Goal: Task Accomplishment & Management: Manage account settings

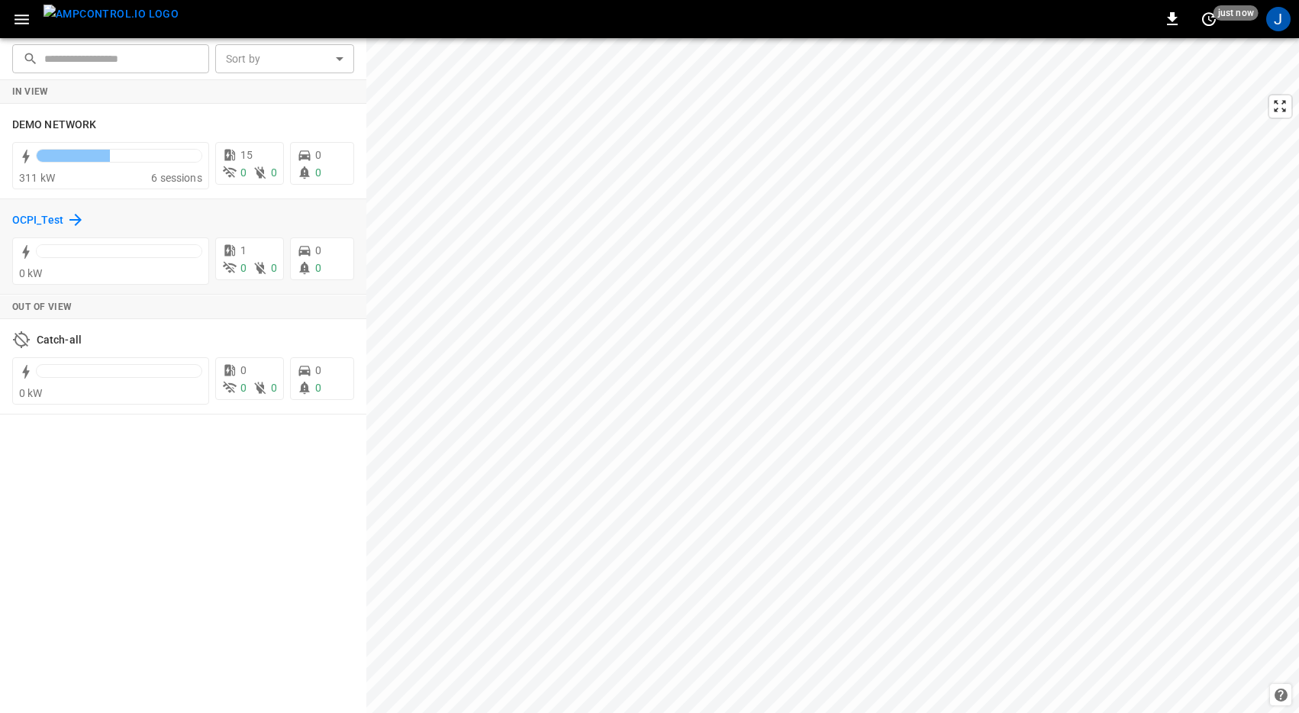
click at [50, 221] on h6 "OCPI_Test" at bounding box center [37, 220] width 51 height 17
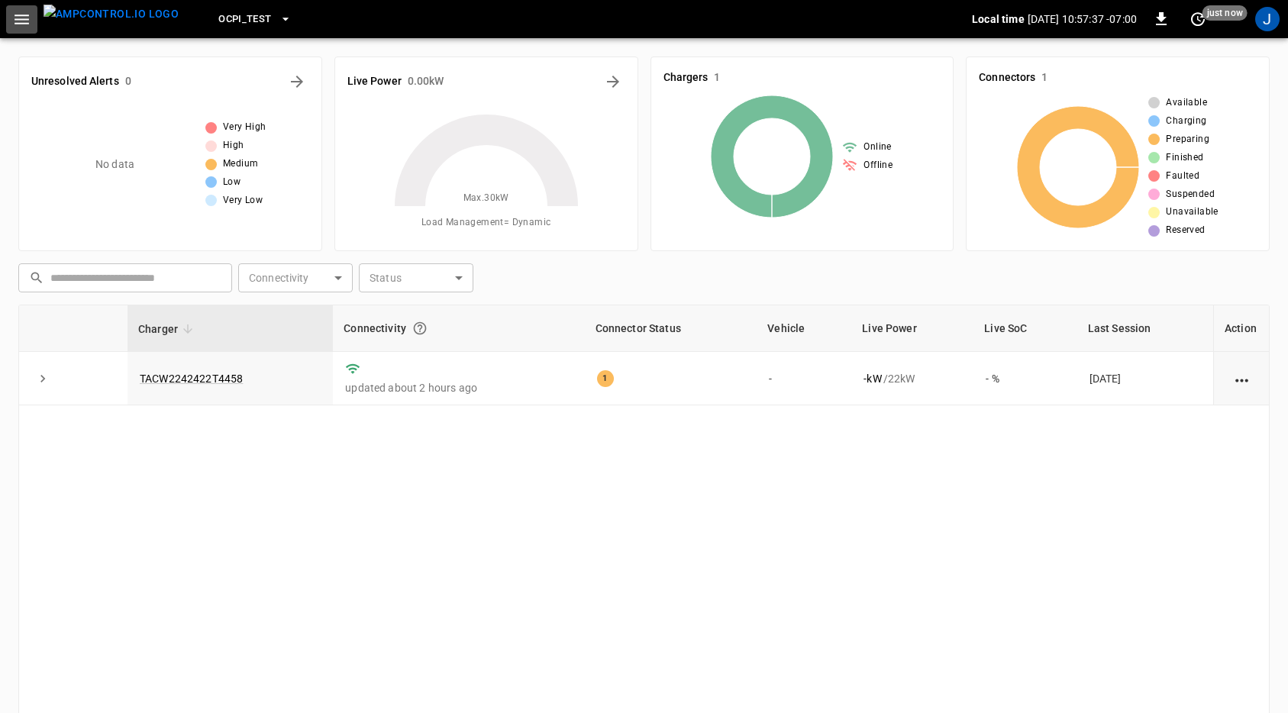
click at [22, 27] on icon "button" at bounding box center [21, 19] width 19 height 19
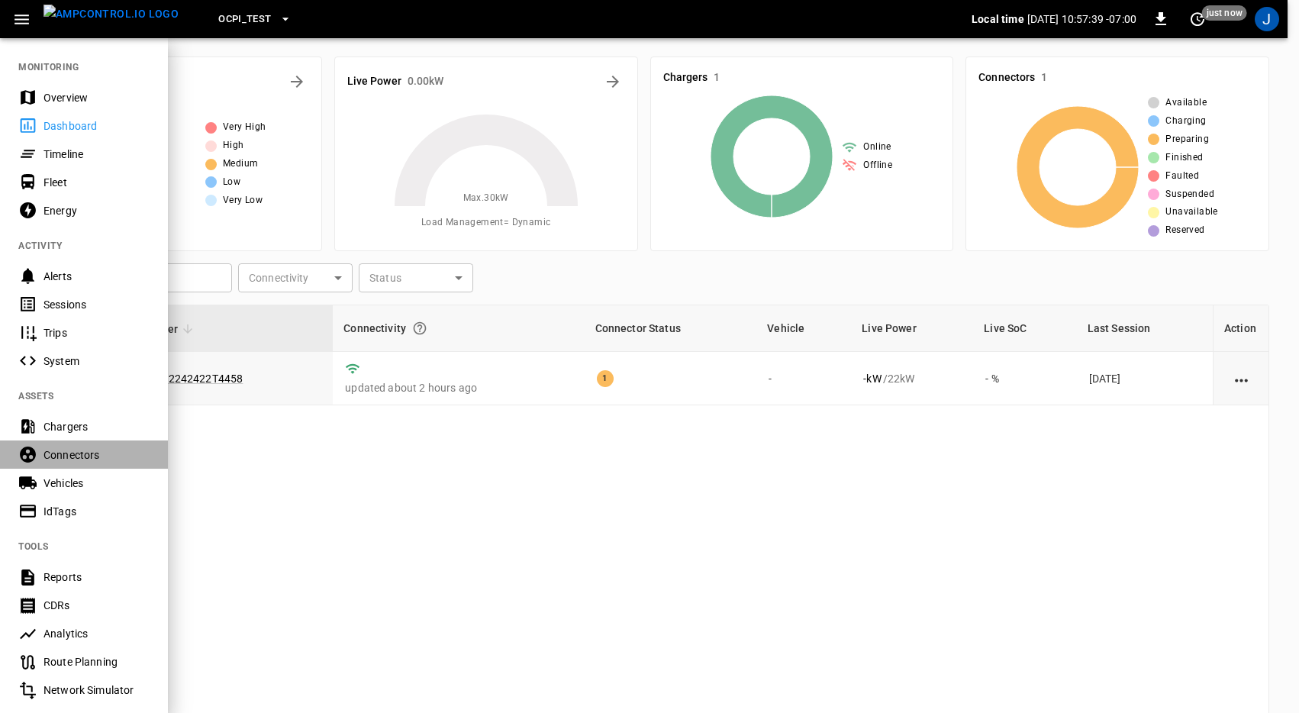
click at [76, 451] on div "Connectors" at bounding box center [97, 454] width 106 height 15
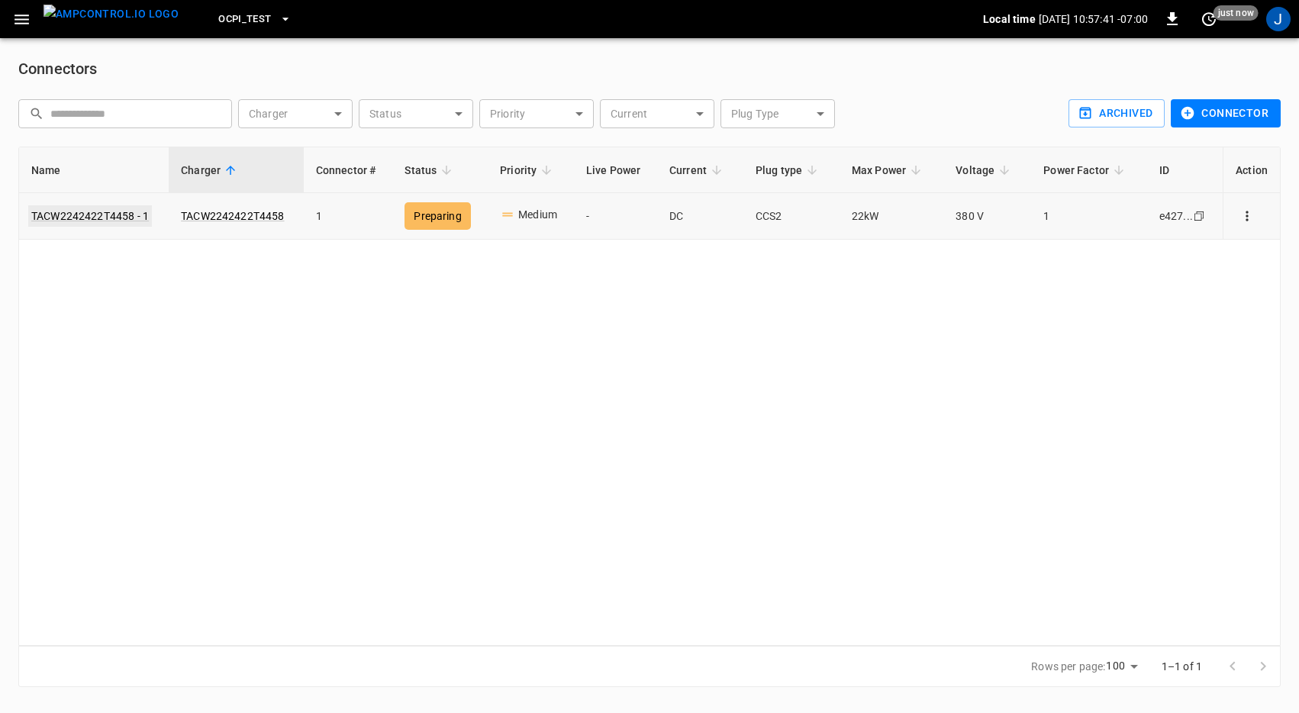
click at [96, 211] on link "TACW2242422T4458 - 1" at bounding box center [90, 215] width 124 height 21
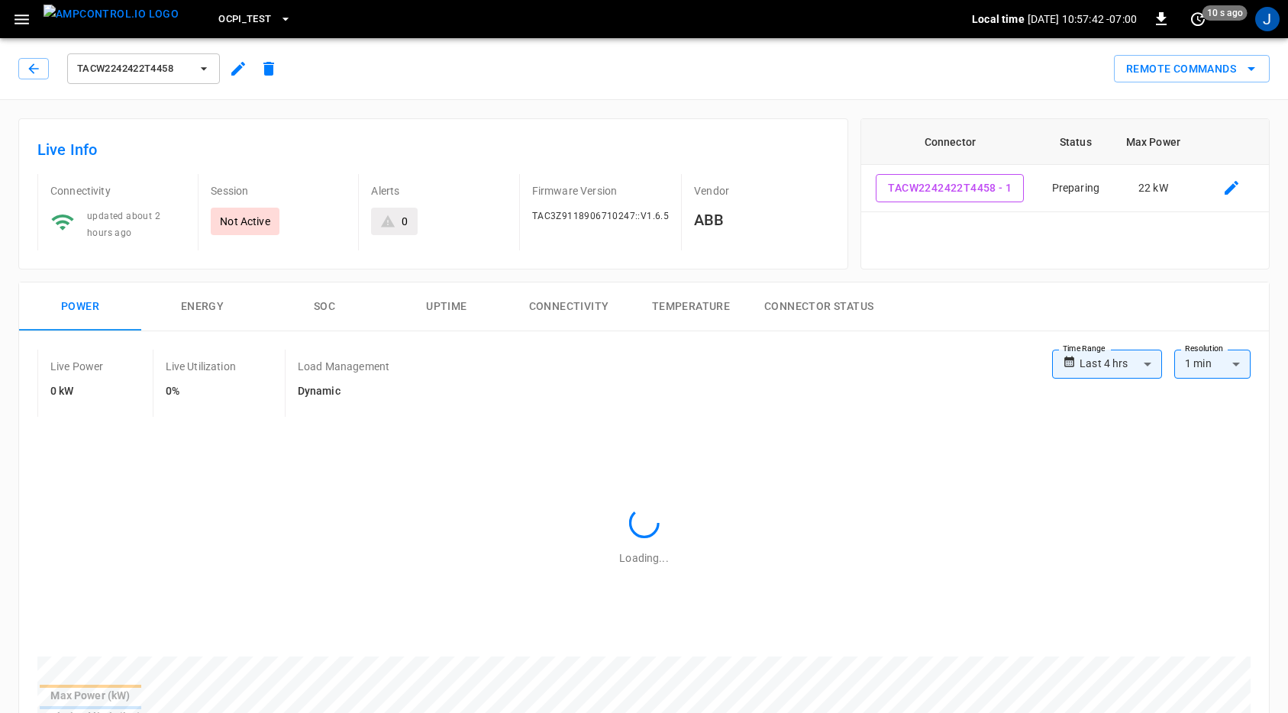
type input "**********"
click at [220, 65] on div "TACW2242422T4458" at bounding box center [143, 68] width 159 height 37
click at [245, 66] on icon "button" at bounding box center [238, 69] width 18 height 18
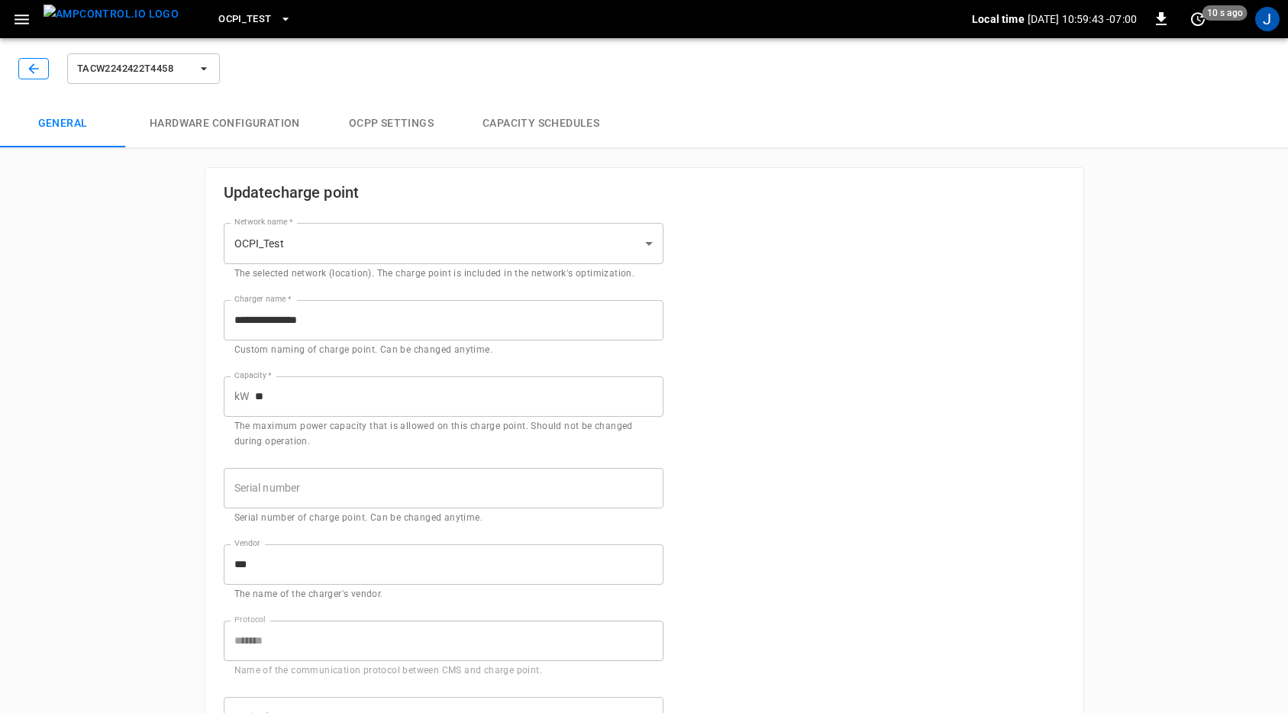
click at [33, 66] on icon "button" at bounding box center [33, 68] width 15 height 15
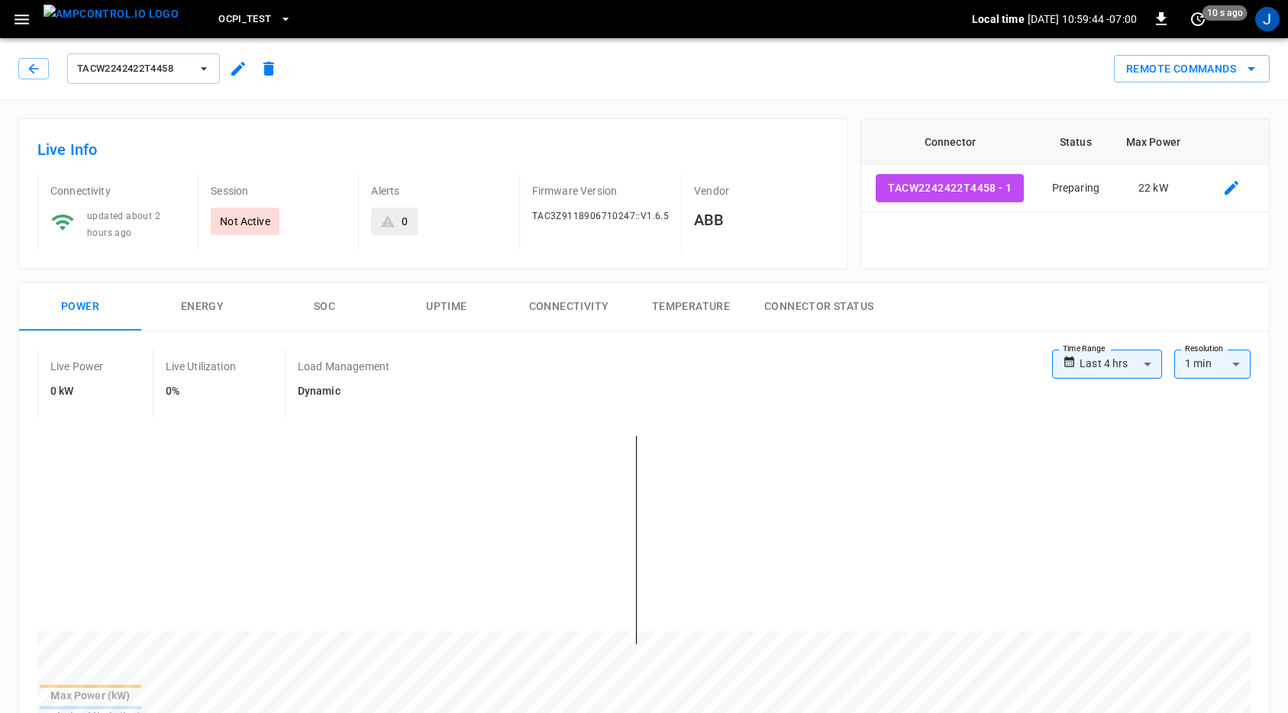
type input "**********"
click at [26, 79] on button "button" at bounding box center [33, 68] width 31 height 21
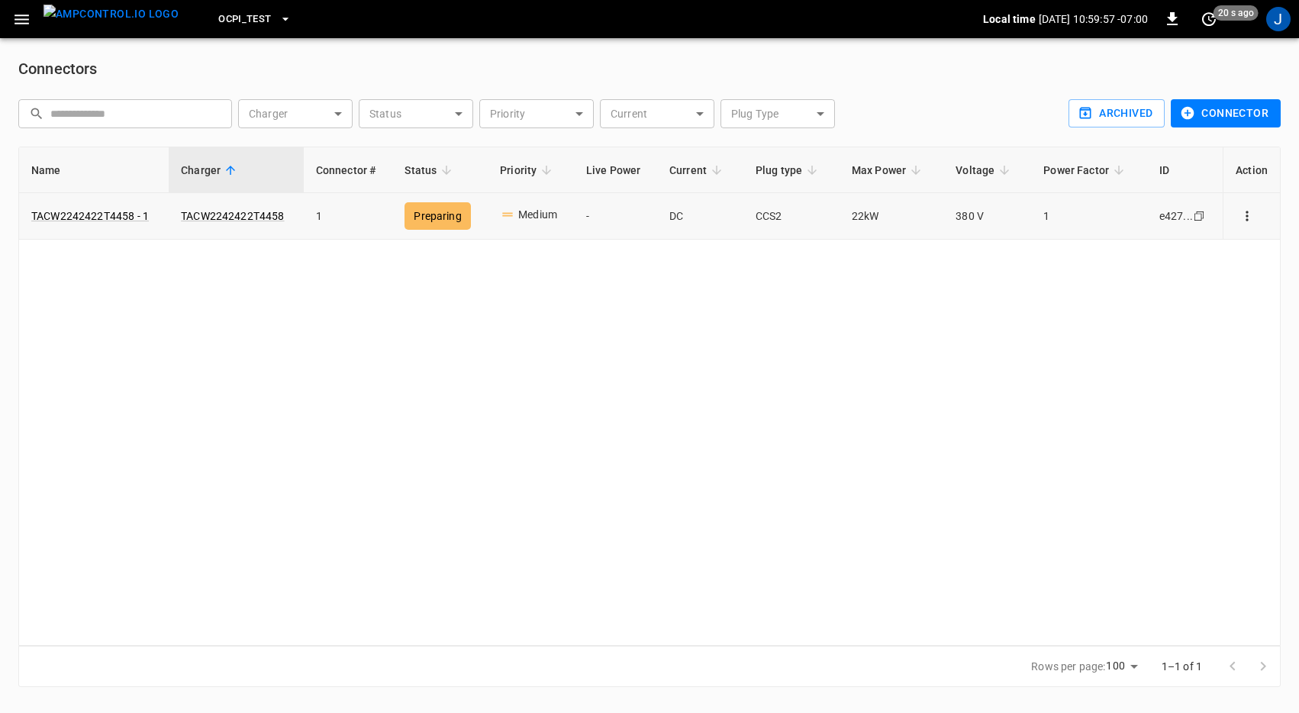
click at [1196, 216] on icon "Copy" at bounding box center [1199, 216] width 12 height 12
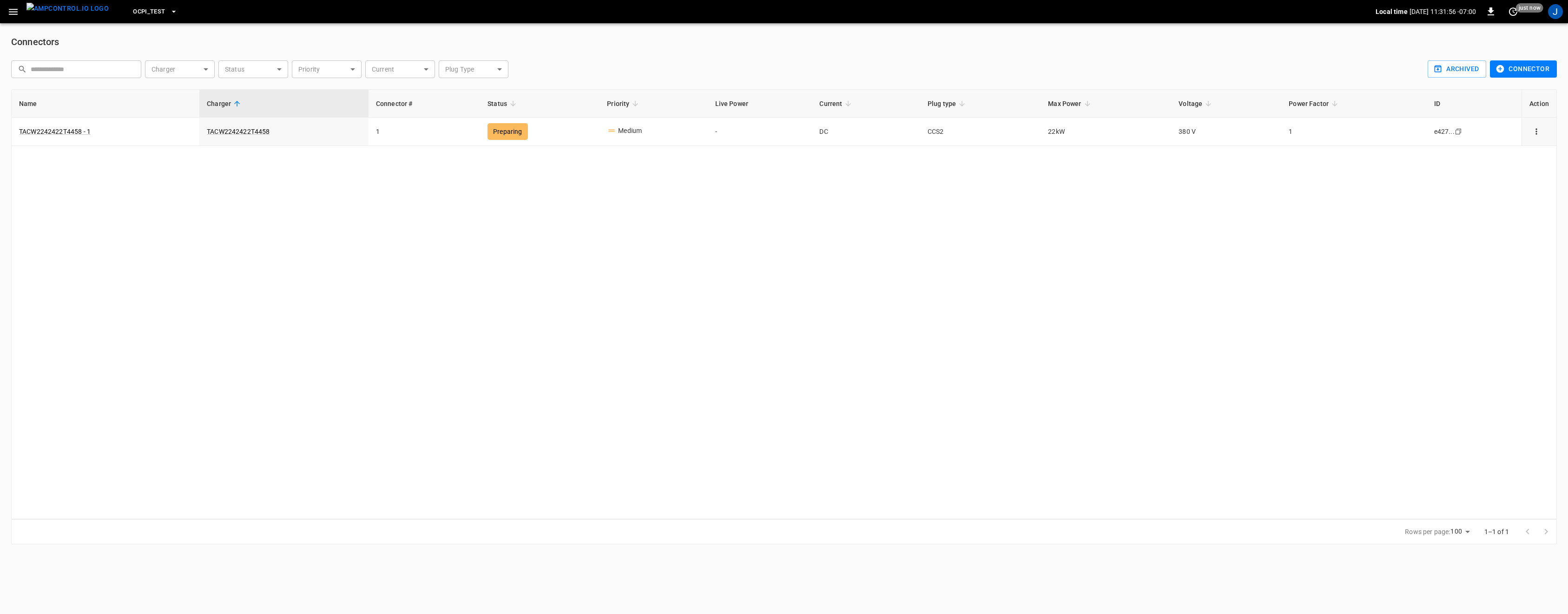
click at [583, 243] on div "Name Charger Connector # Status Priority Live Power Current Plug type Max Power…" at bounding box center [783, 304] width 1545 height 430
click at [8, 16] on icon "button" at bounding box center [13, 12] width 12 height 12
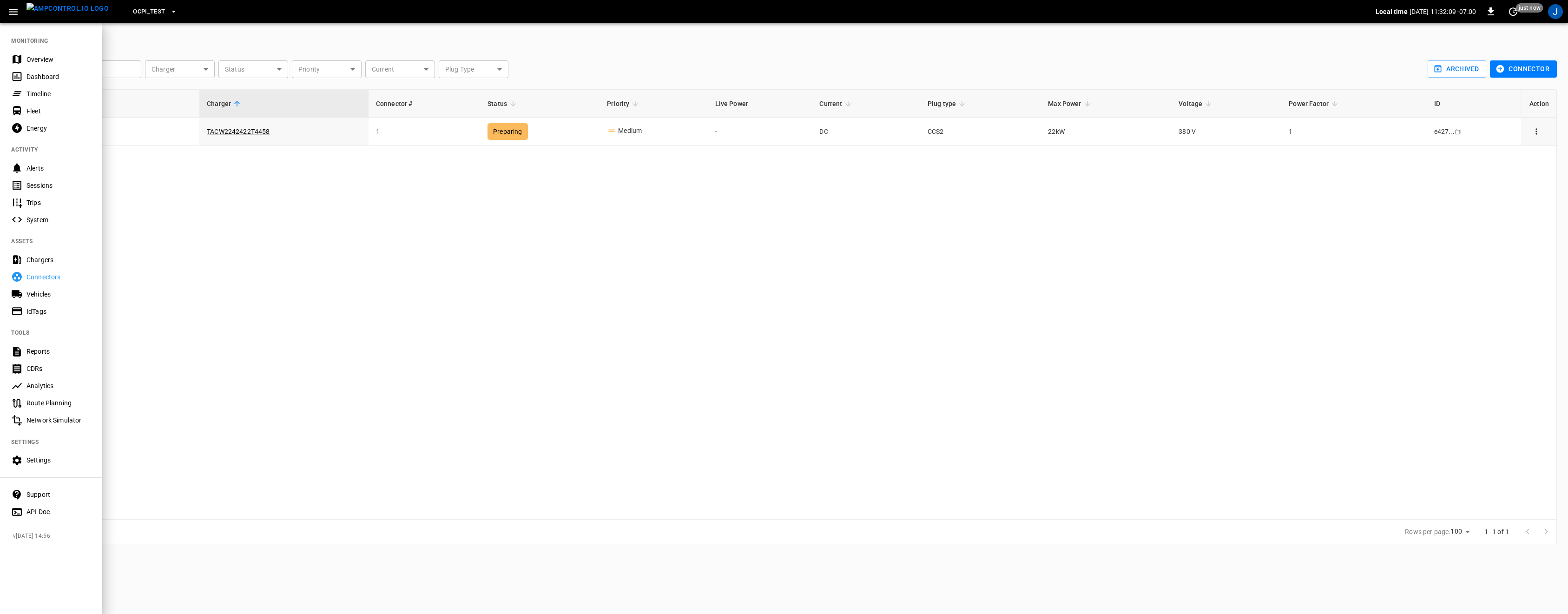
click at [53, 186] on div "Sessions" at bounding box center [59, 185] width 65 height 9
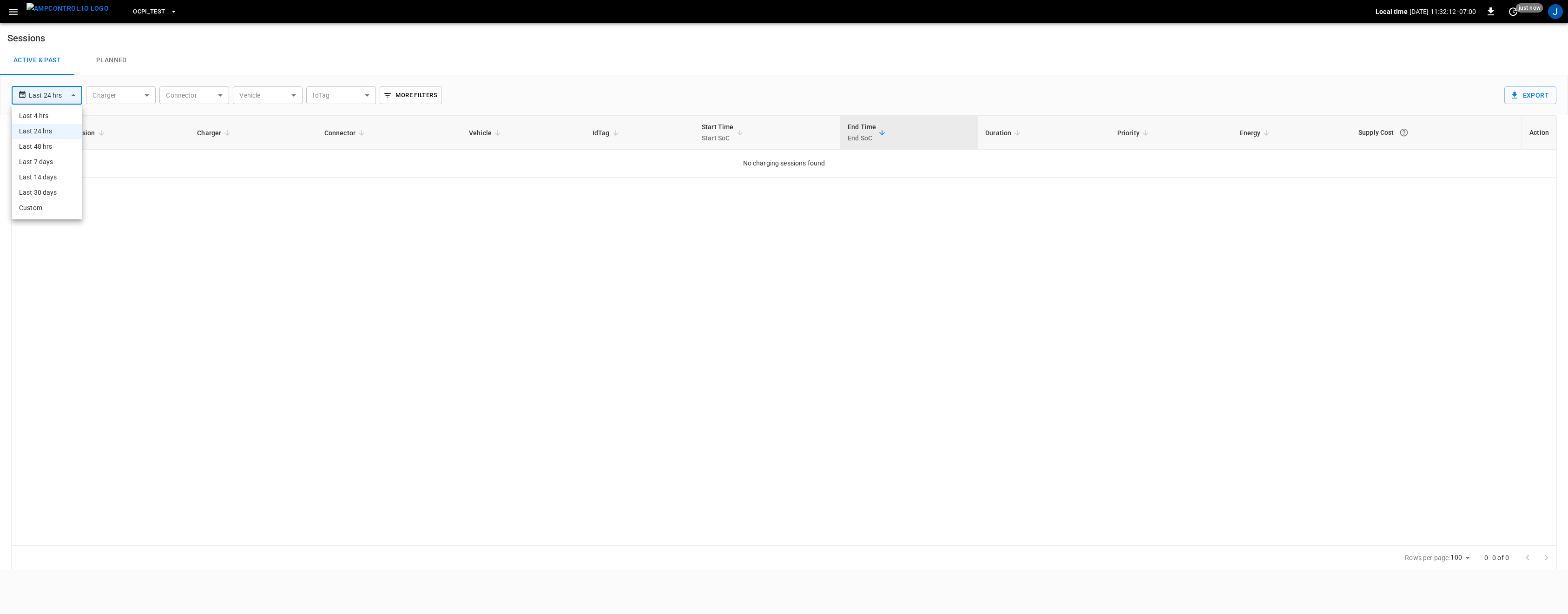
click at [67, 86] on body "**********" at bounding box center [784, 285] width 1568 height 570
click at [42, 162] on li "Last 7 days" at bounding box center [47, 161] width 71 height 15
type input "**********"
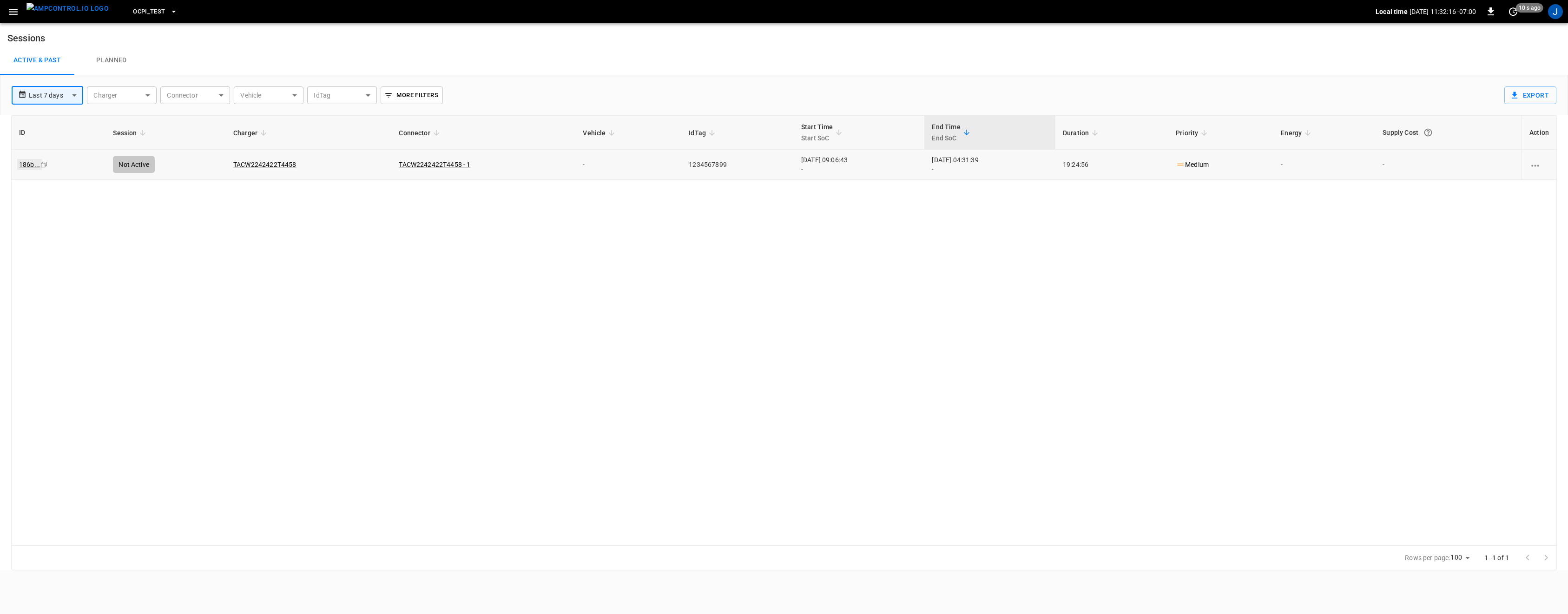
click at [32, 161] on link "186b ..." at bounding box center [29, 164] width 24 height 11
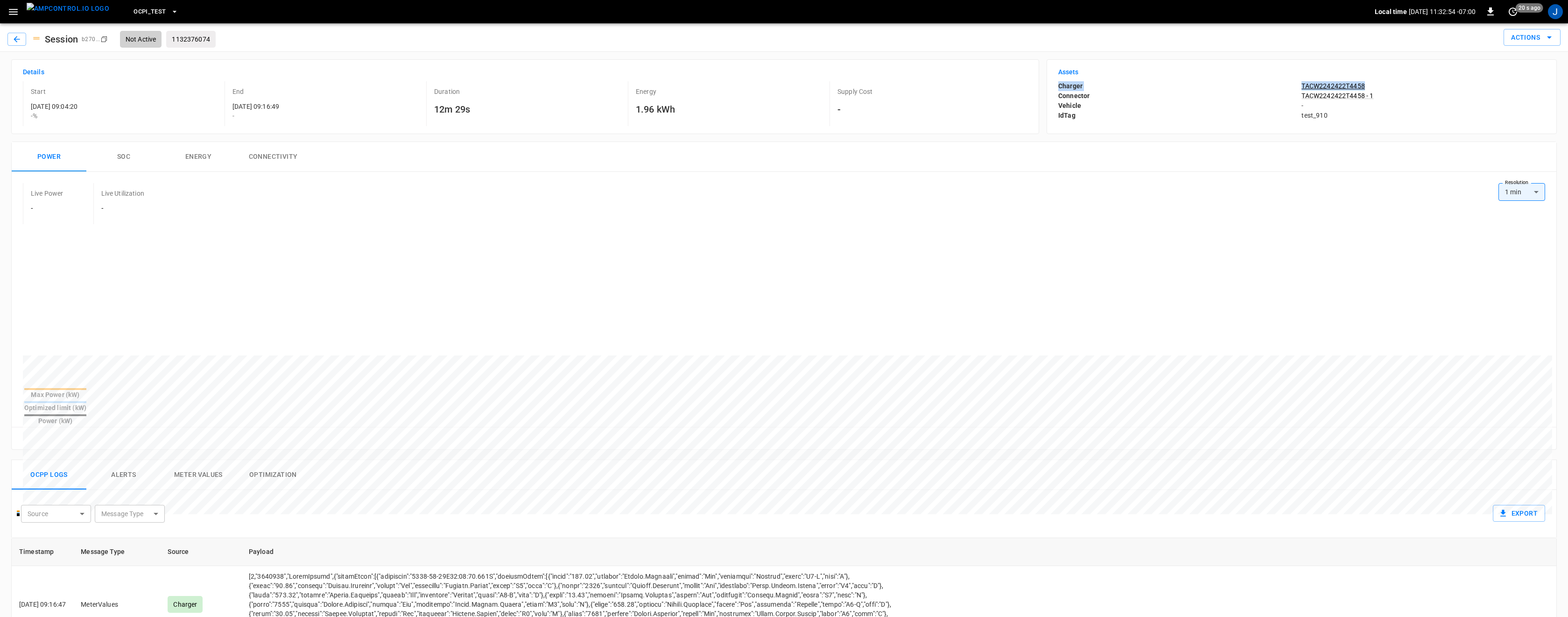
drag, startPoint x: 1265, startPoint y: 80, endPoint x: 1375, endPoint y: 84, distance: 110.1
click at [794, 84] on div "Assets Charger TACW2242422T4458 Connector TACW2242422T4458 - 1 Vehicle - IdTag …" at bounding box center [1301, 97] width 510 height 75
copy div "Charger TACW2242422T4458"
click at [794, 114] on p "test_910" at bounding box center [1423, 115] width 243 height 9
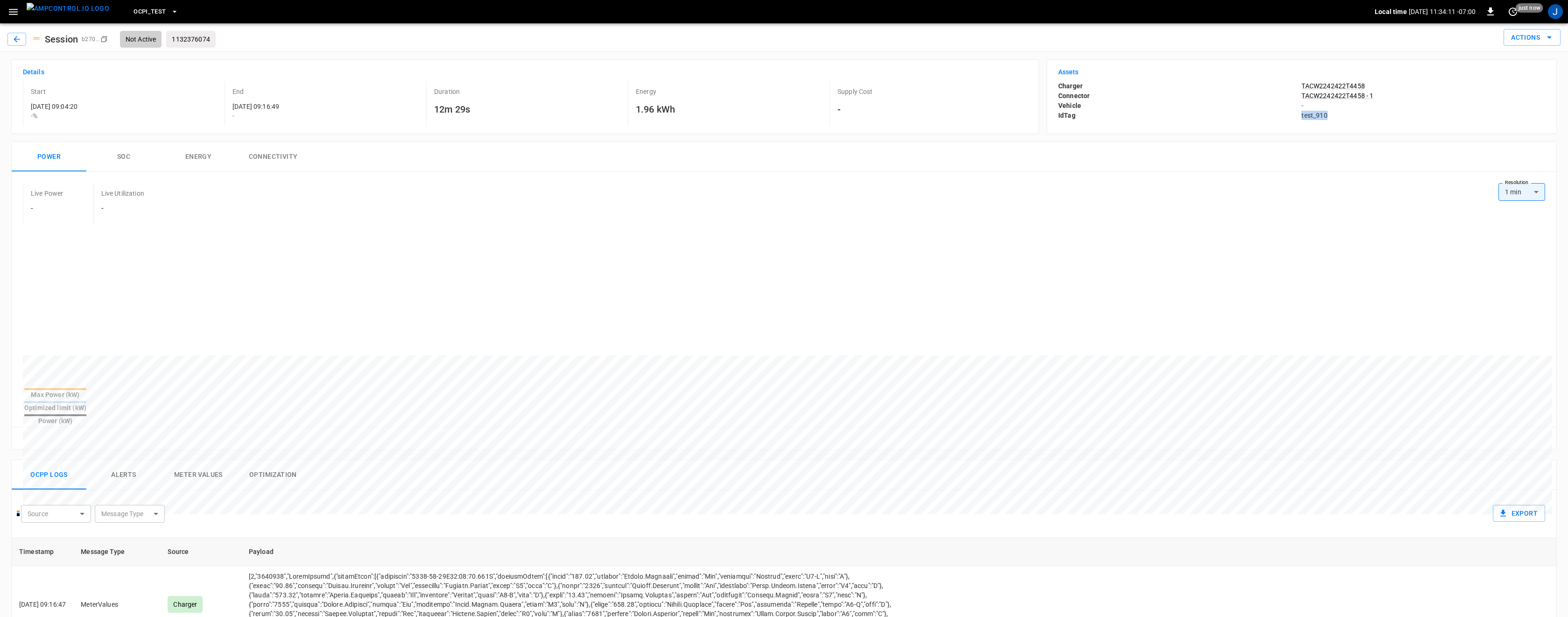
copy p "test_910"
click at [13, 12] on icon "button" at bounding box center [13, 12] width 12 height 12
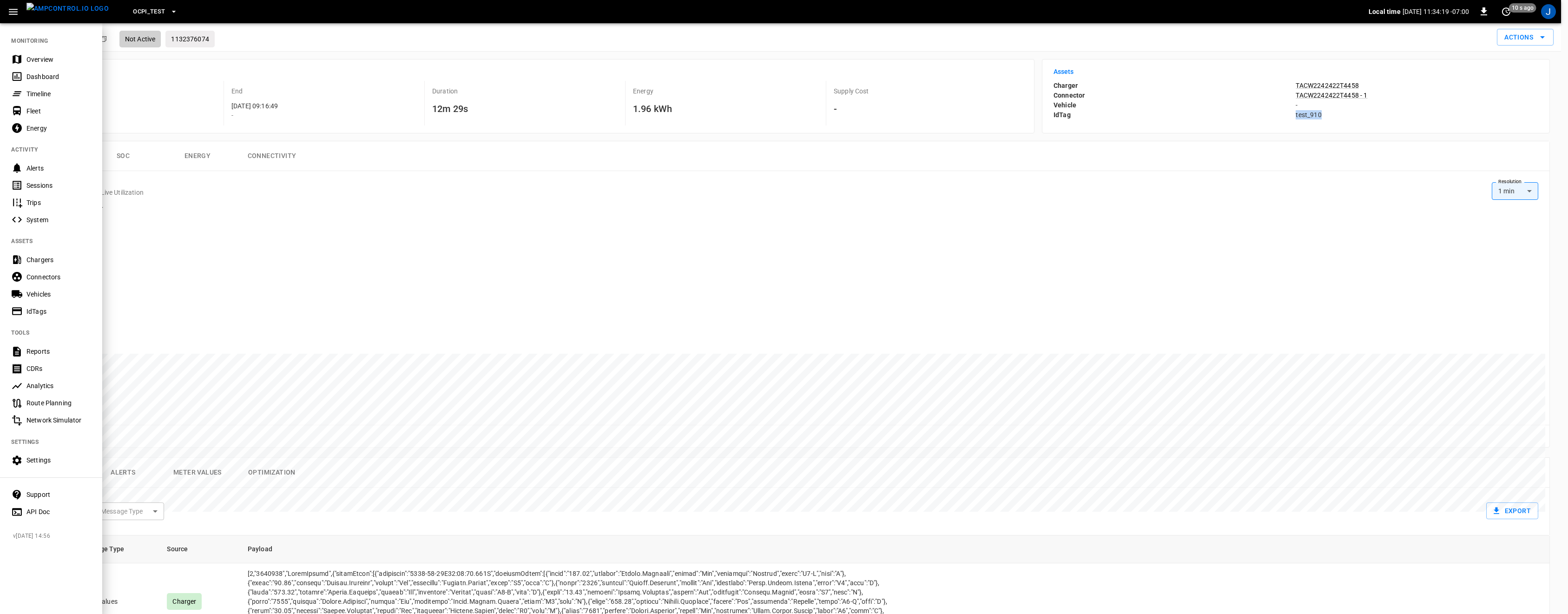
click at [33, 312] on div "IdTags" at bounding box center [59, 311] width 65 height 9
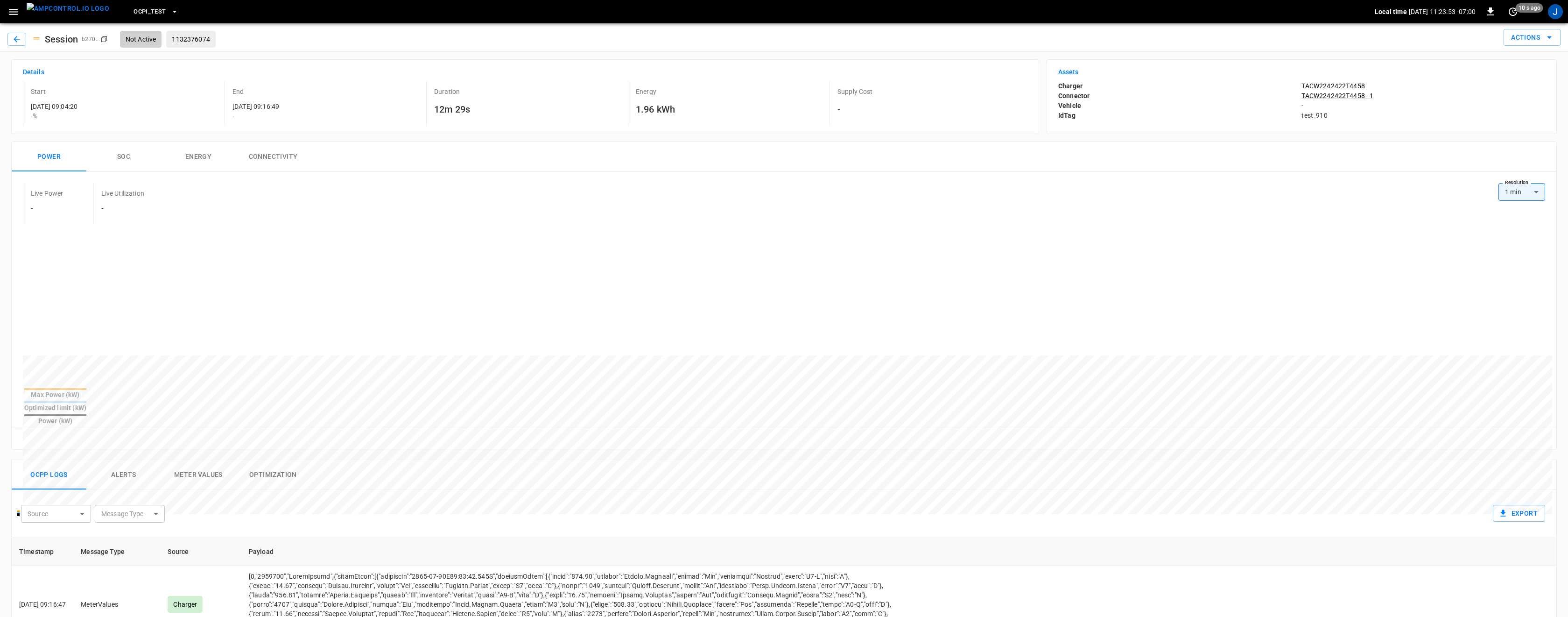
click at [196, 156] on button "Energy" at bounding box center [198, 157] width 75 height 30
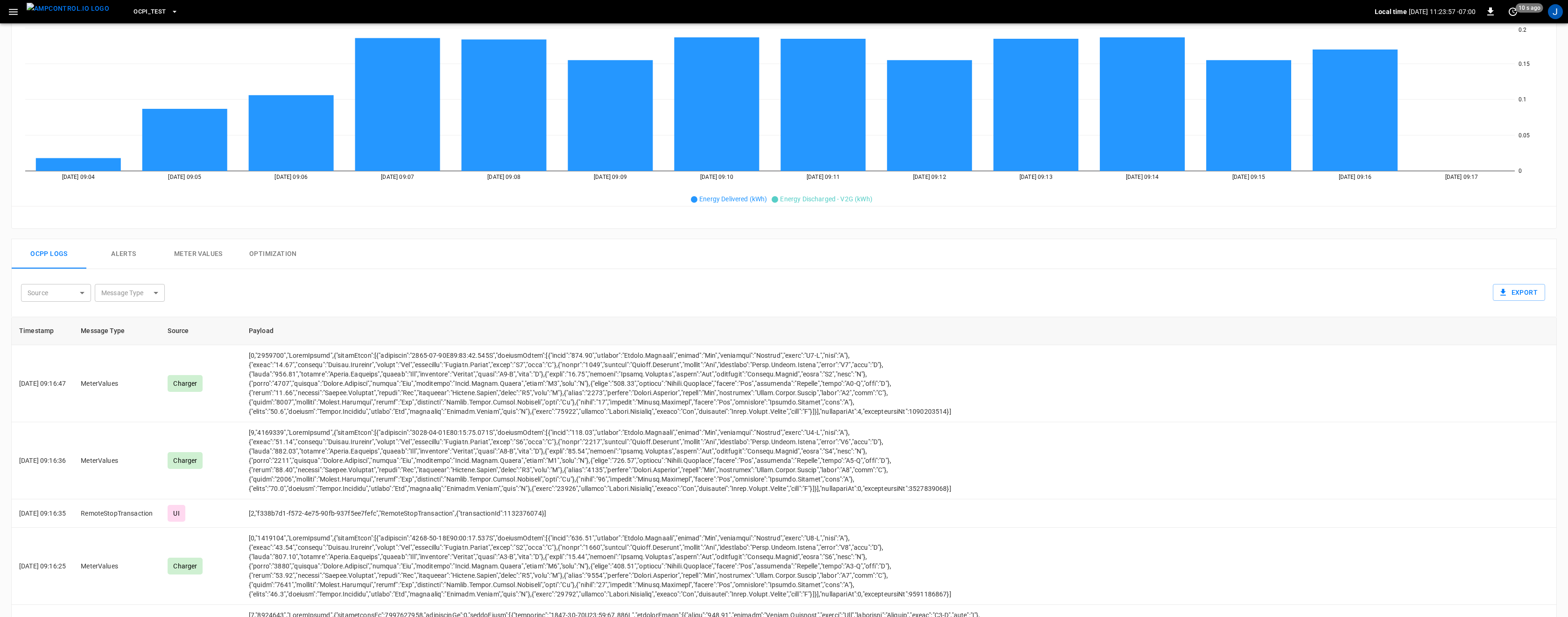
scroll to position [280, 0]
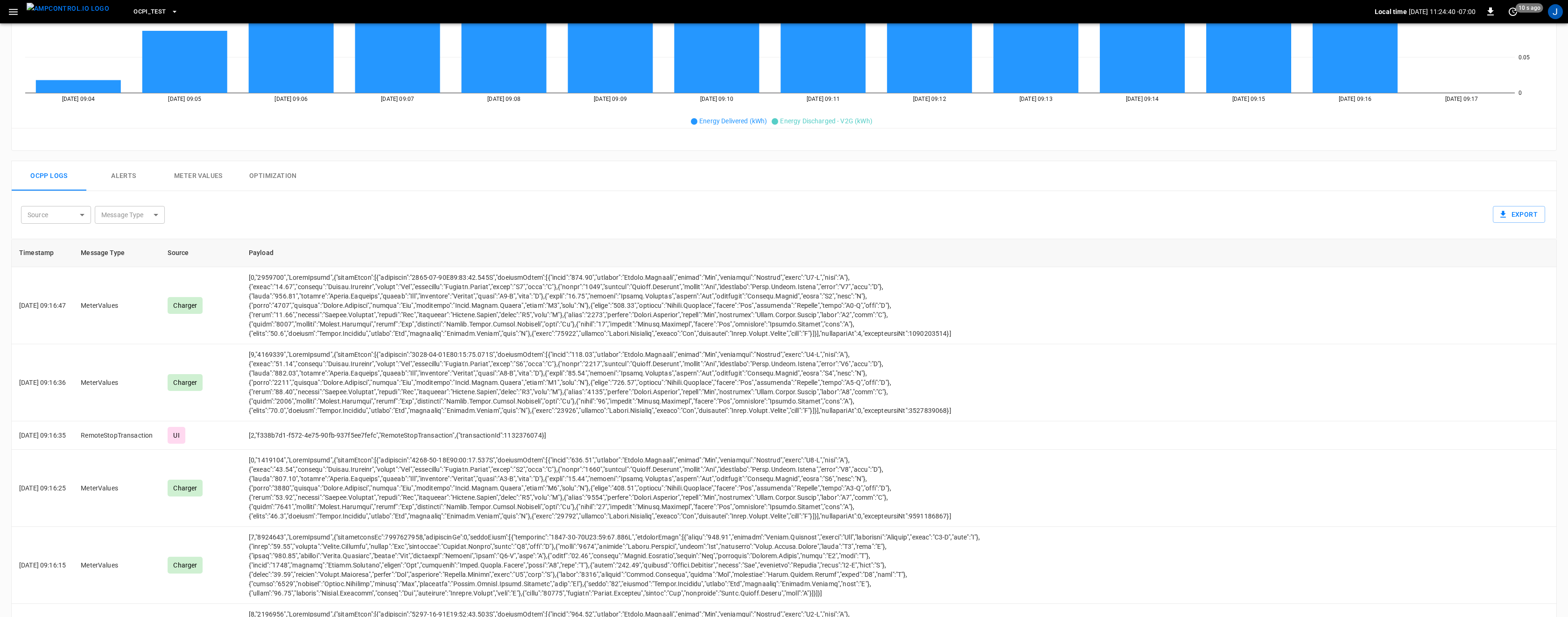
click at [199, 174] on button "Meter Values" at bounding box center [198, 175] width 75 height 30
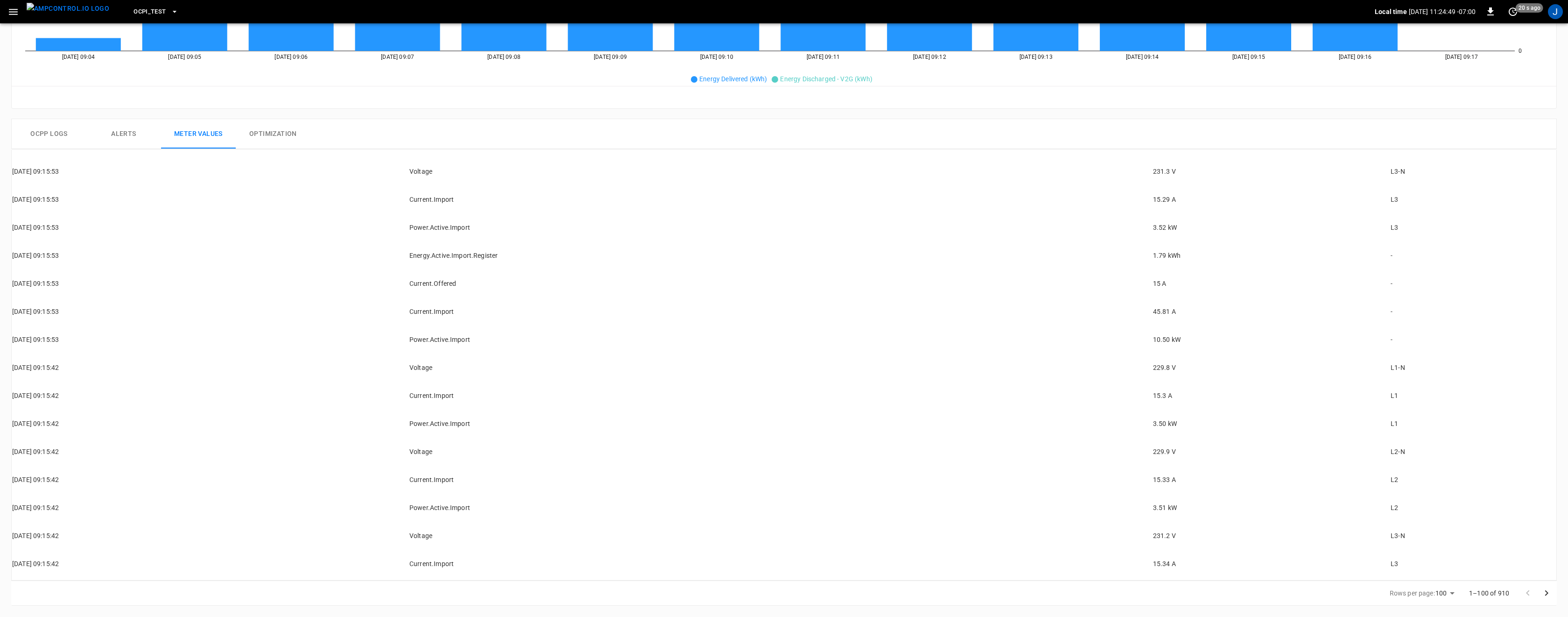
scroll to position [2006, 0]
click at [1562, 12] on div "J" at bounding box center [1555, 12] width 15 height 15
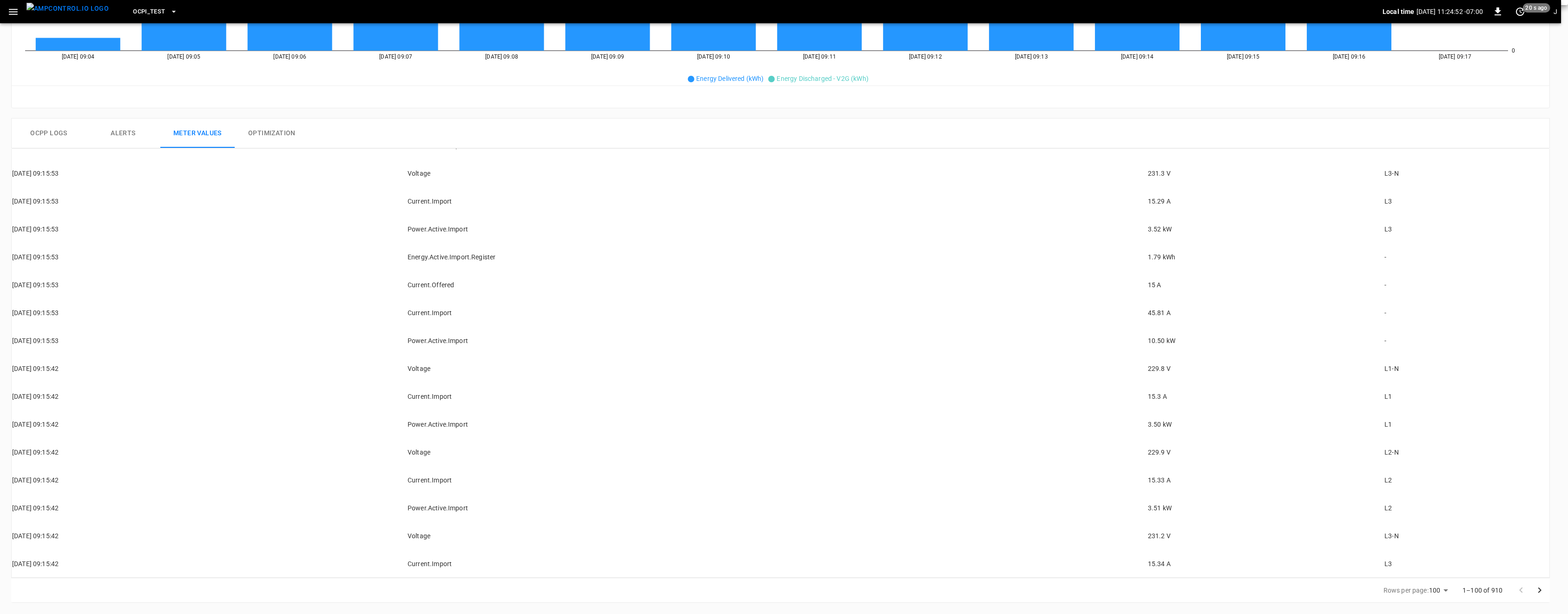
click at [989, 113] on div at bounding box center [784, 307] width 1568 height 614
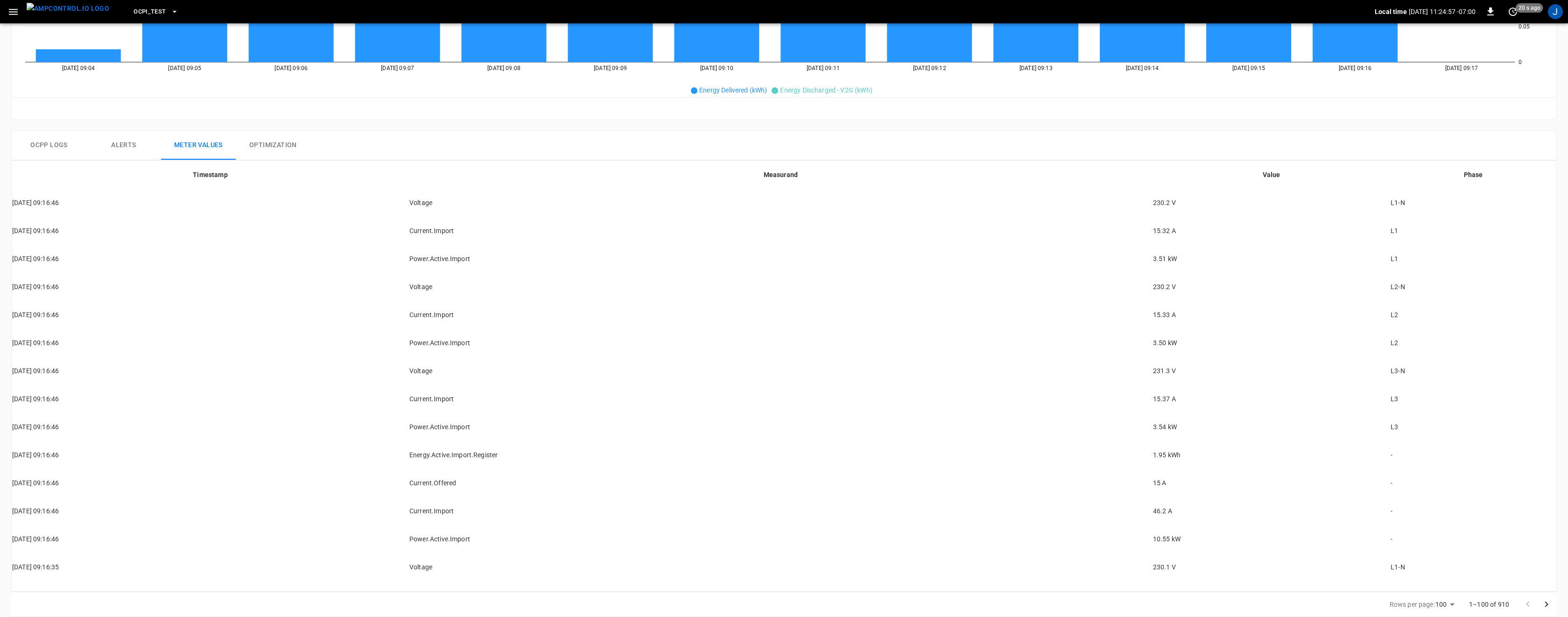
scroll to position [0, 0]
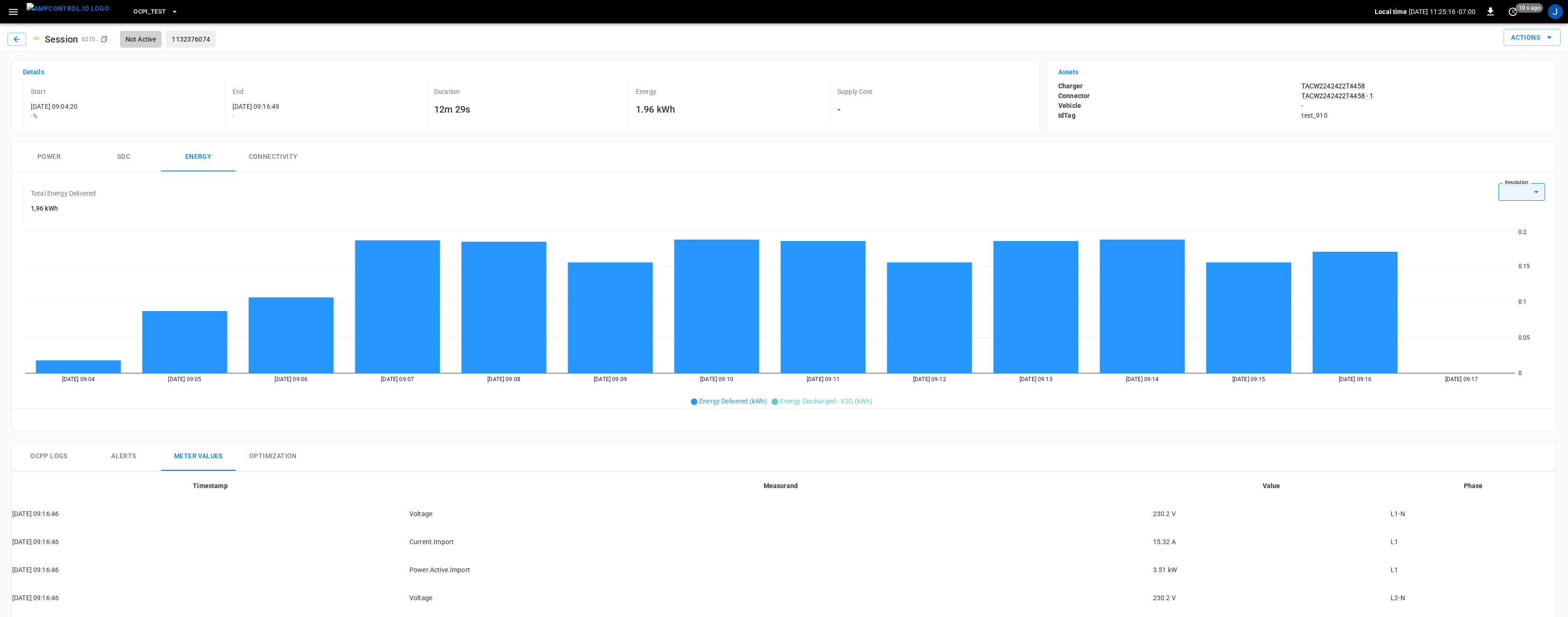
drag, startPoint x: 92, startPoint y: 108, endPoint x: 27, endPoint y: 107, distance: 65.0
click at [27, 107] on div "Start 2025-09-10 09:04:20 - %" at bounding box center [122, 103] width 198 height 45
click at [254, 34] on div "Session b270 ... Copy Not Active 1132376074 Actions" at bounding box center [782, 35] width 1556 height 24
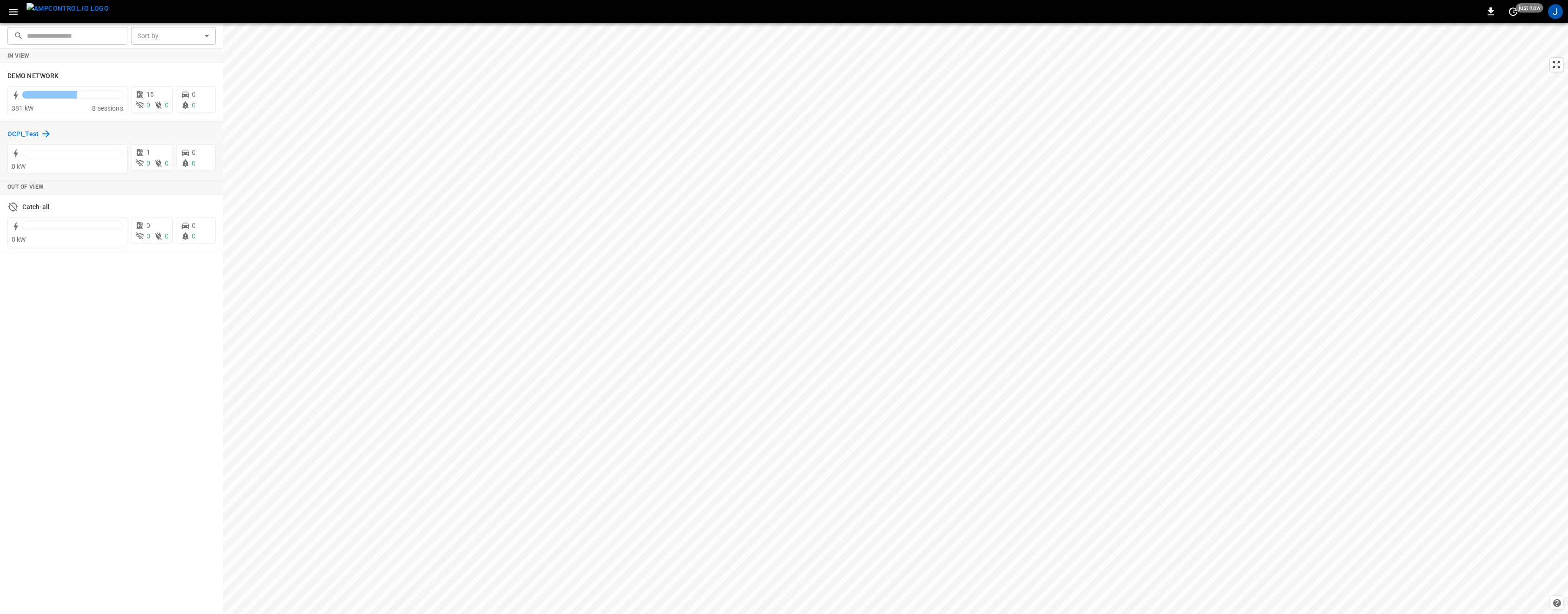
click at [21, 135] on h6 "OCPI_Test" at bounding box center [23, 134] width 31 height 10
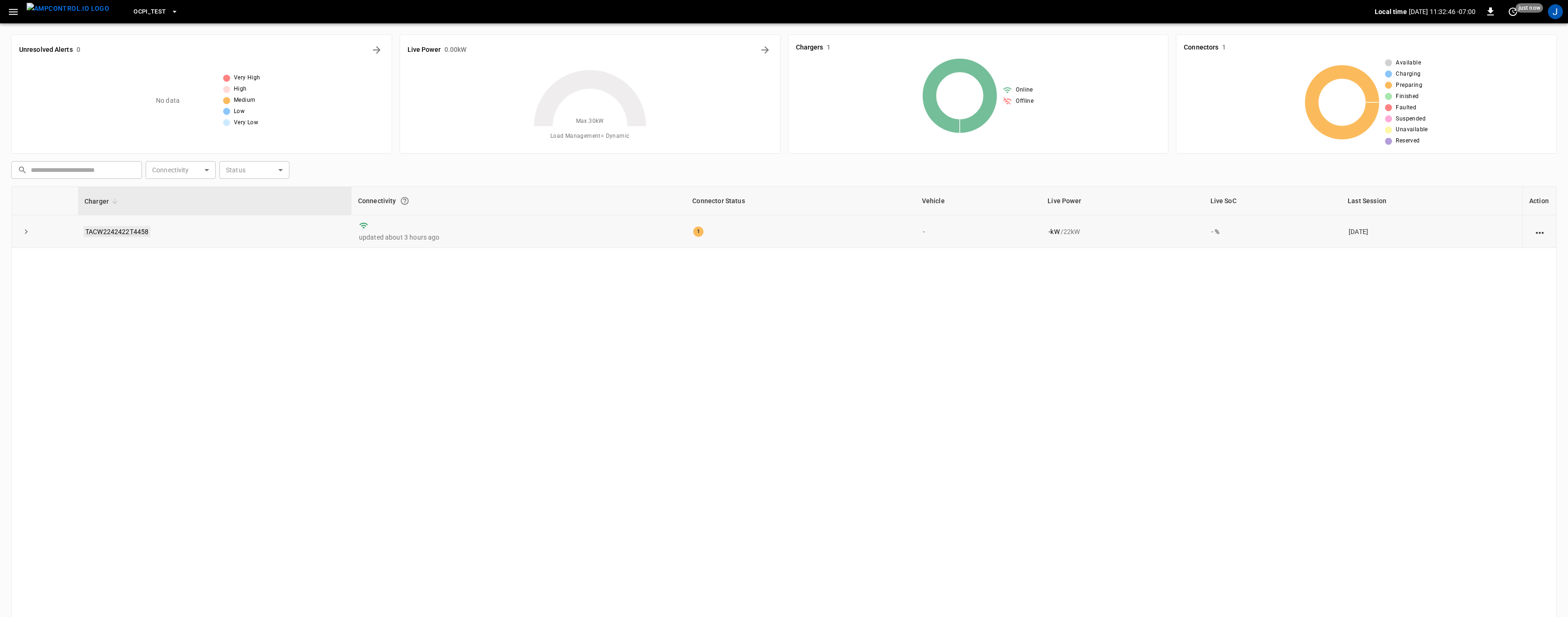
click at [119, 231] on link "TACW2242422T4458" at bounding box center [117, 232] width 67 height 11
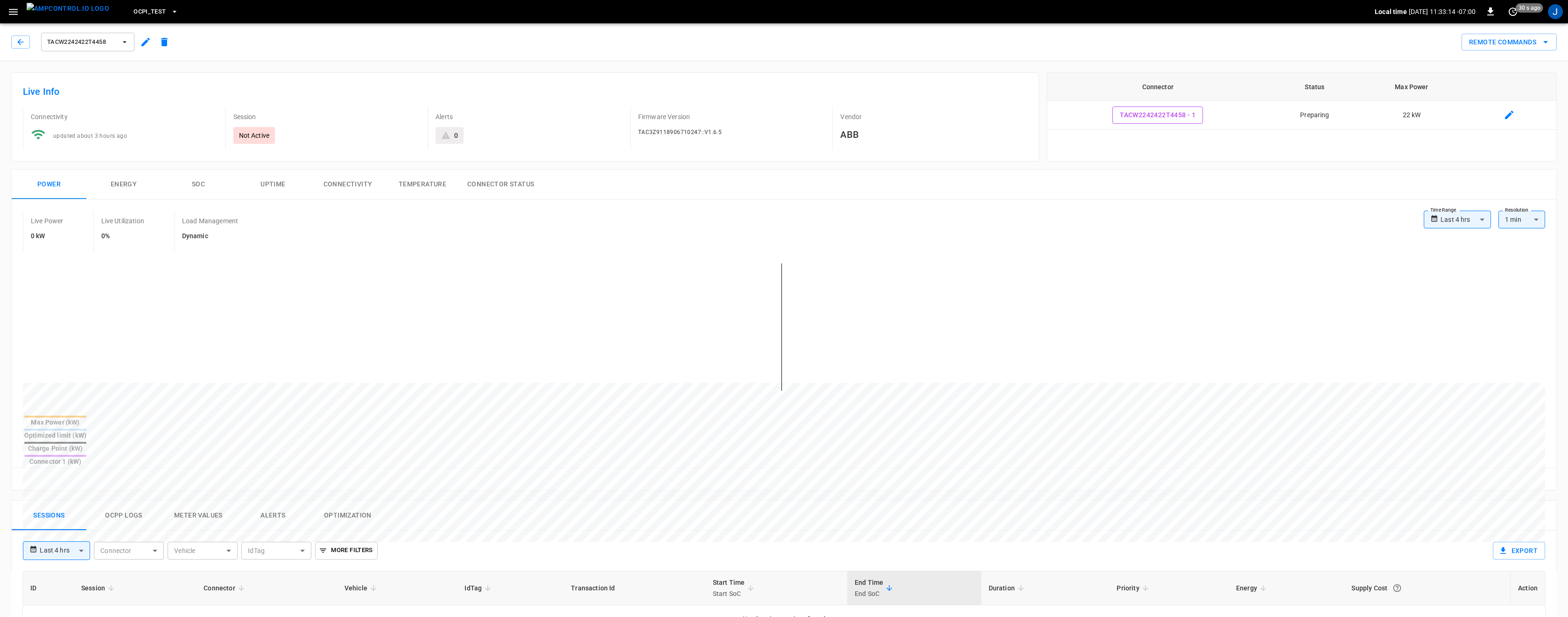
click at [1167, 59] on div "TACW2242422T4458 Remote Commands" at bounding box center [782, 40] width 1572 height 41
click at [125, 39] on icon "button" at bounding box center [124, 42] width 9 height 9
click at [279, 39] on div at bounding box center [787, 308] width 1575 height 617
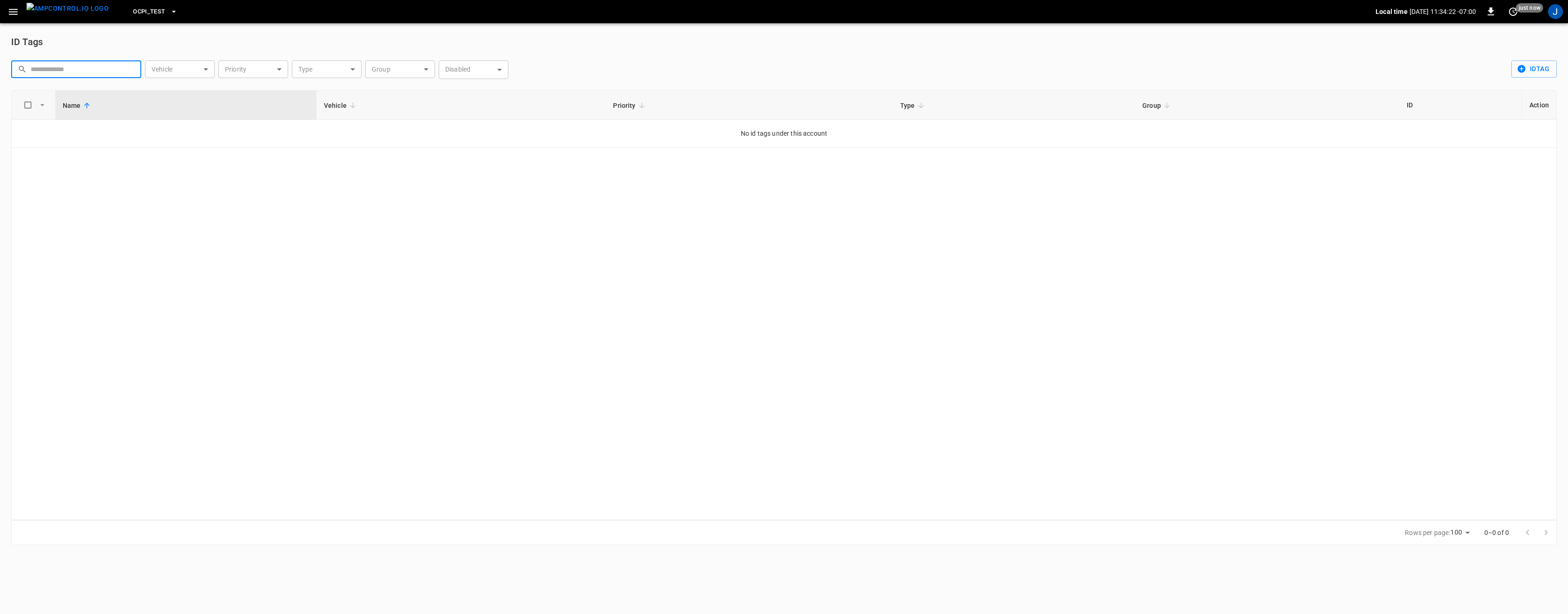
click at [103, 71] on input "text" at bounding box center [82, 69] width 104 height 17
paste input "********"
type input "********"
click at [149, 13] on button "OCPI_Test" at bounding box center [155, 12] width 52 height 18
click at [239, 91] on icon "copy" at bounding box center [239, 92] width 9 height 9
